Goal: Navigation & Orientation: Find specific page/section

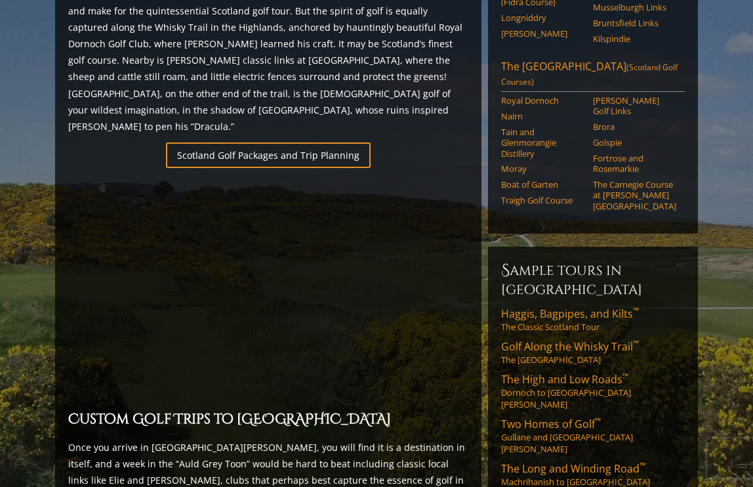
scroll to position [847, 0]
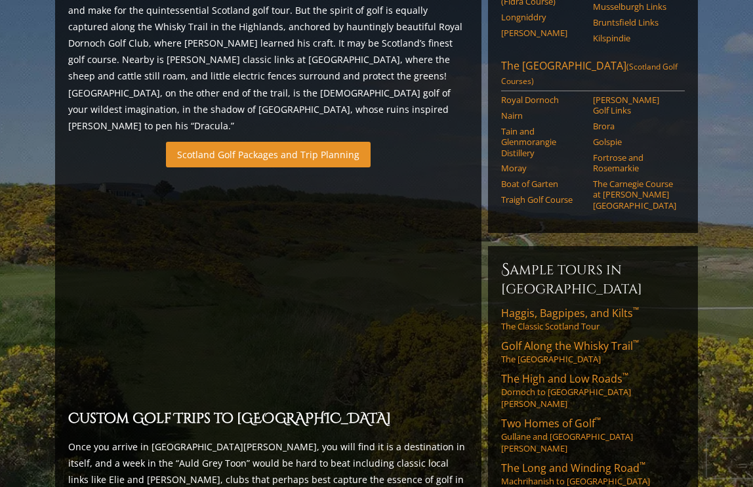
click at [249, 142] on link "Scotland Golf Packages and Trip Planning" at bounding box center [268, 155] width 205 height 26
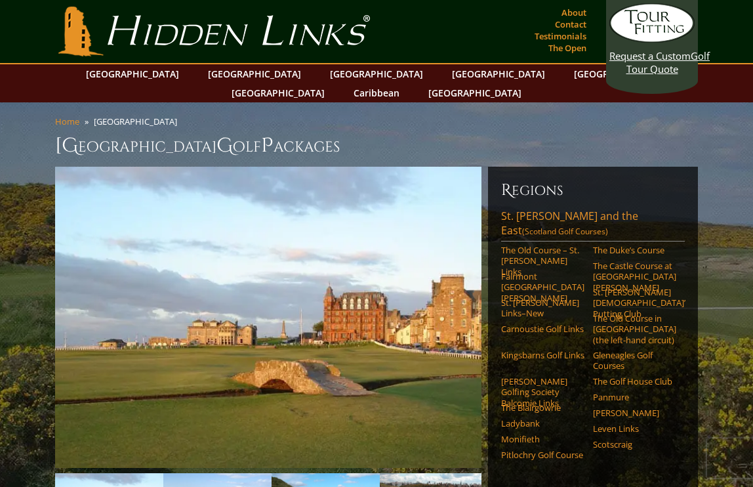
scroll to position [0, 0]
click at [577, 10] on link "About" at bounding box center [573, 12] width 31 height 18
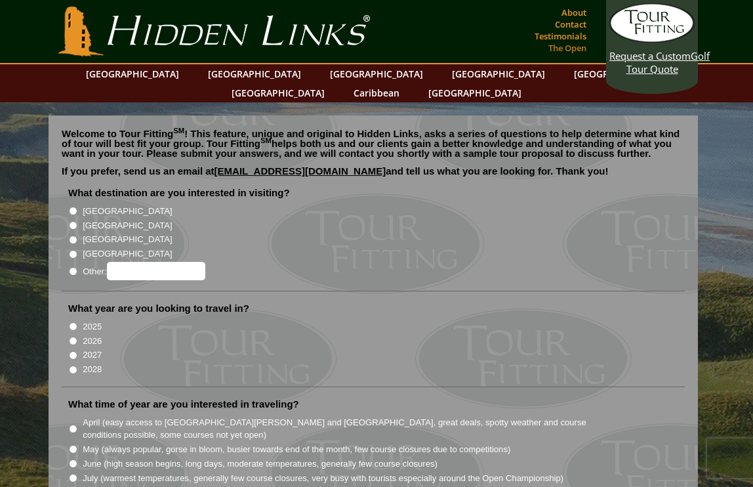
click at [569, 47] on link "The Open" at bounding box center [567, 48] width 45 height 18
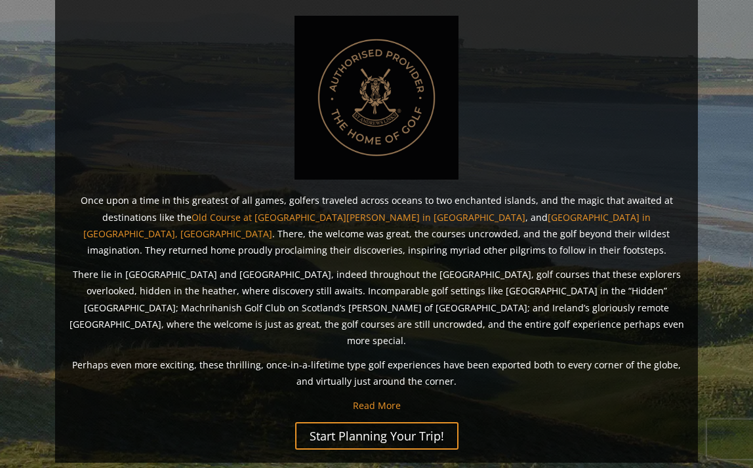
scroll to position [847, 0]
click at [383, 399] on link "Read More" at bounding box center [377, 405] width 48 height 12
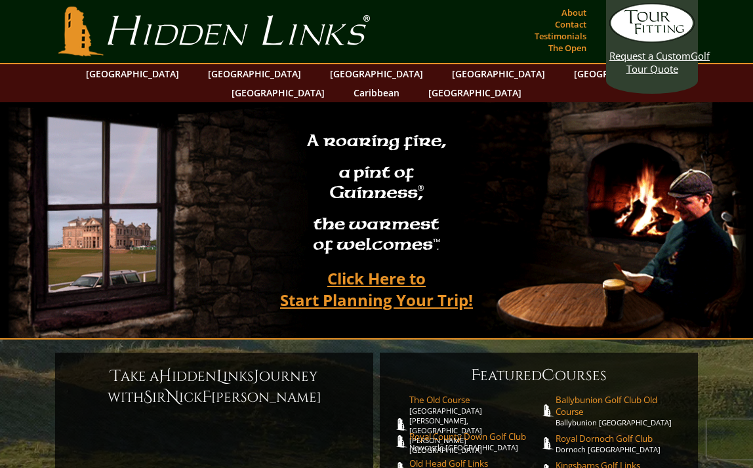
scroll to position [0, 0]
